Goal: Information Seeking & Learning: Learn about a topic

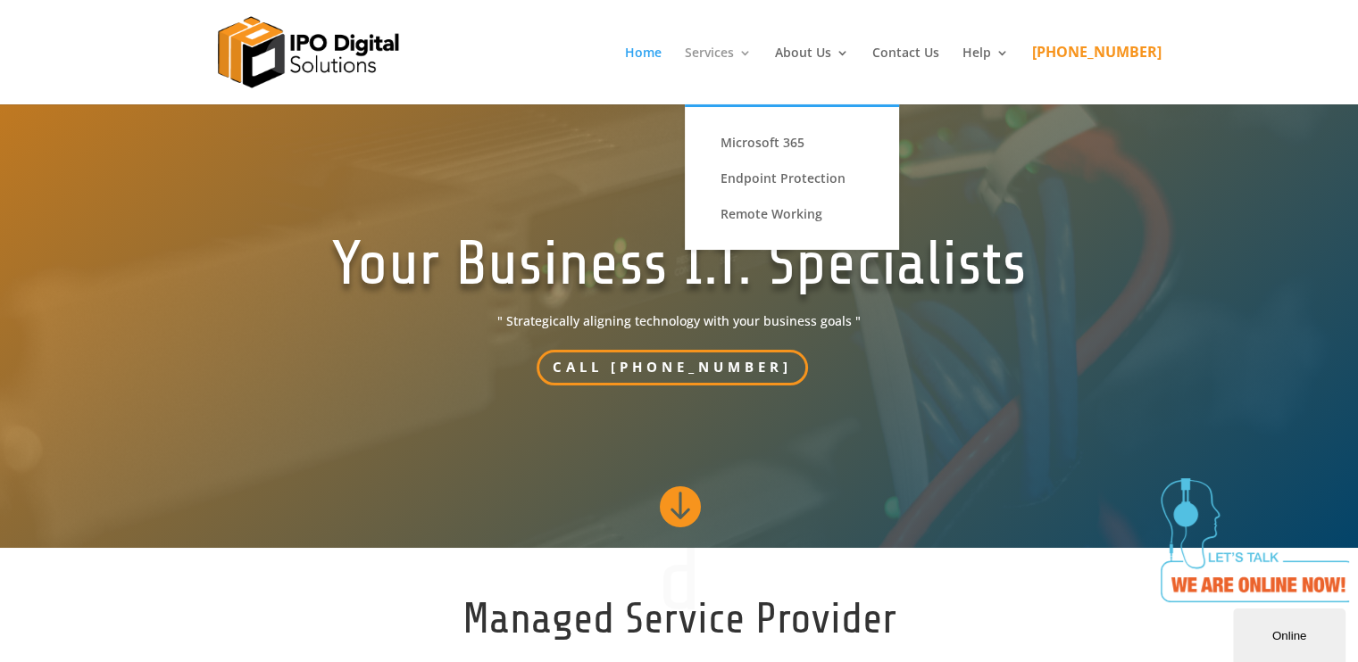
click at [742, 46] on link "Services" at bounding box center [718, 75] width 67 height 58
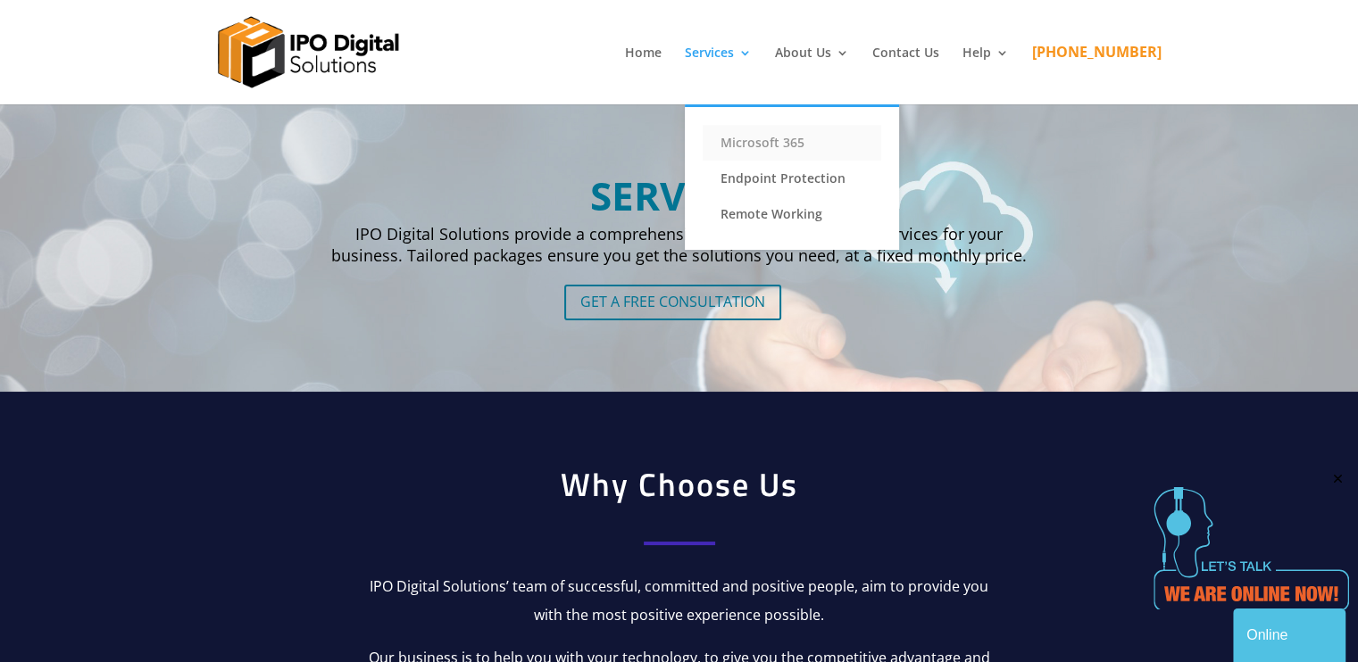
click at [789, 138] on link "Microsoft 365" at bounding box center [792, 143] width 179 height 36
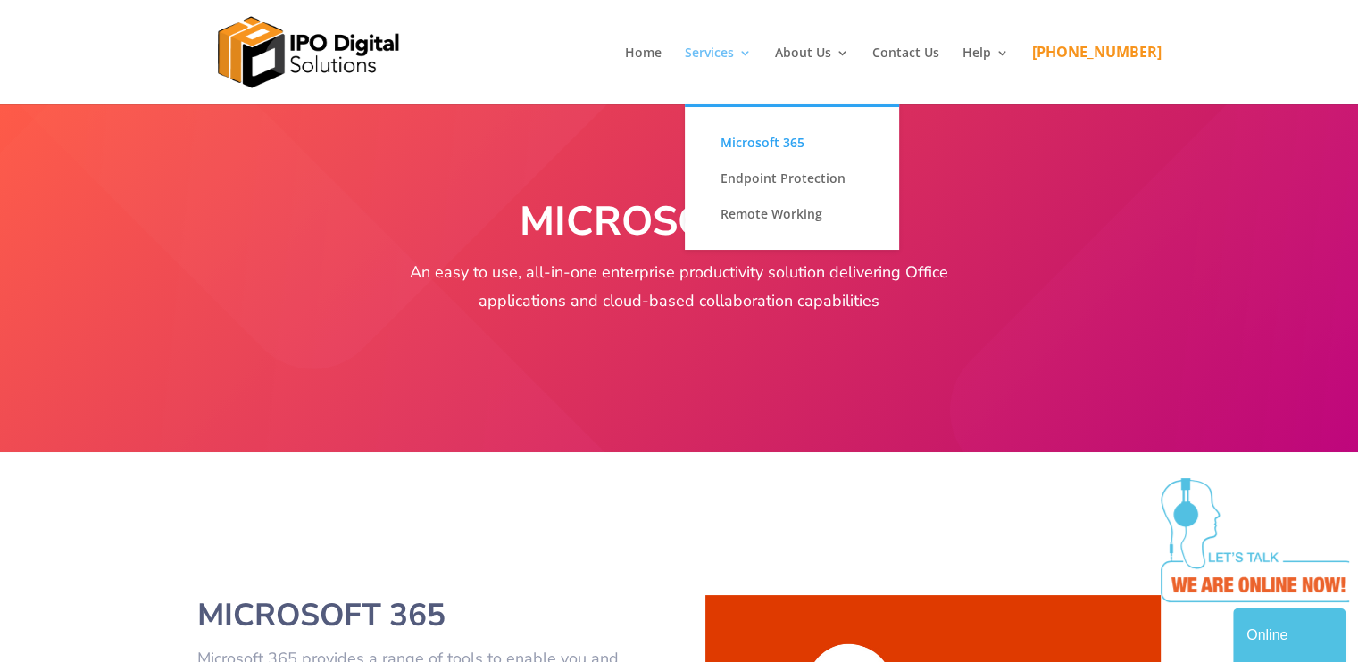
click at [752, 56] on link "Services" at bounding box center [718, 75] width 67 height 58
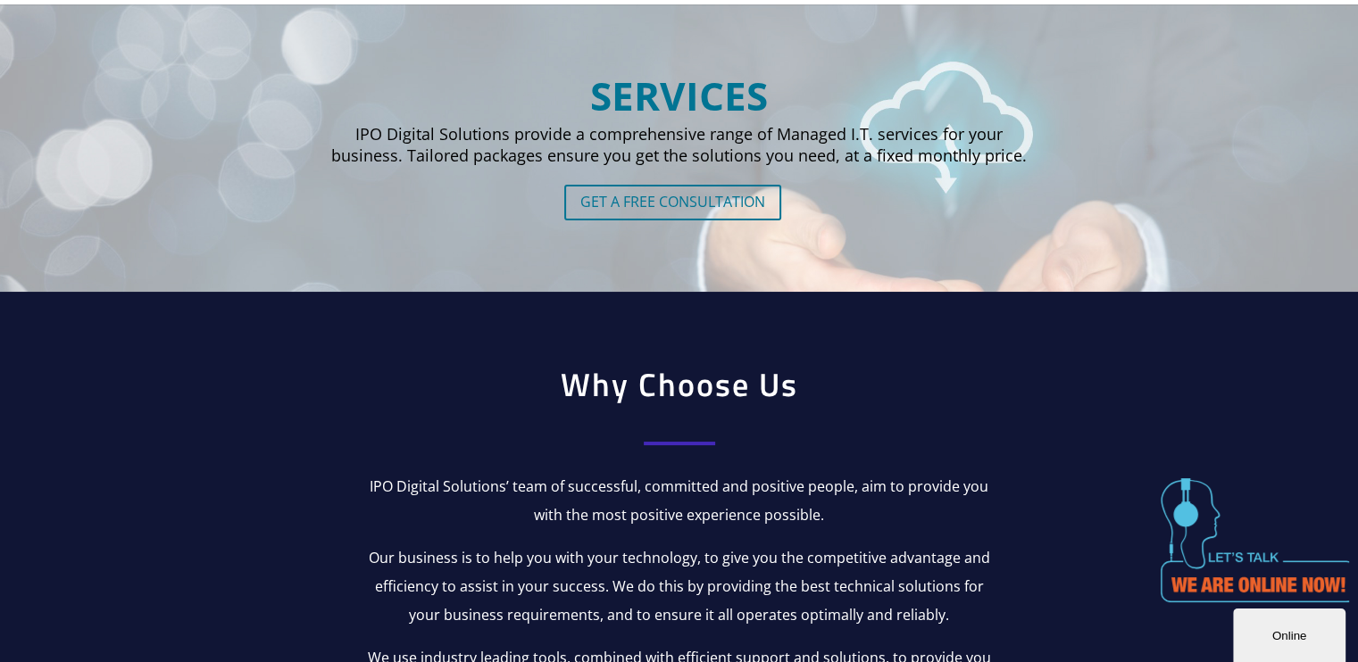
scroll to position [99, 0]
